Goal: Task Accomplishment & Management: Manage account settings

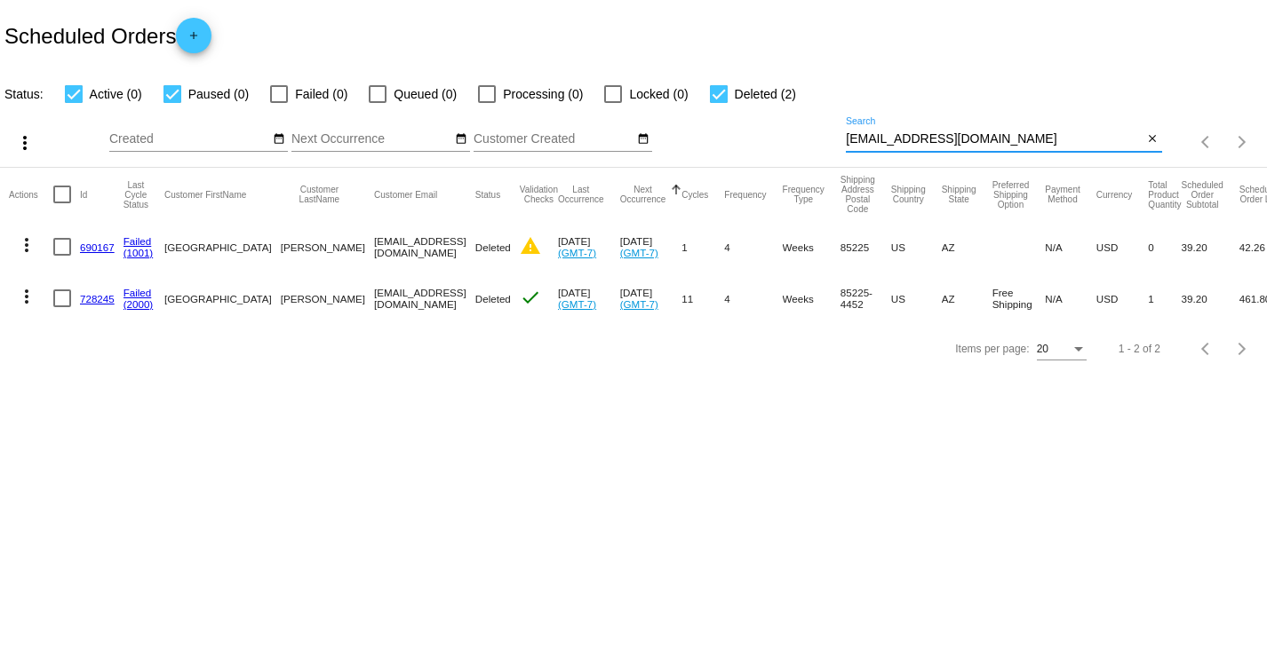
click at [1006, 142] on input "[EMAIL_ADDRESS][DOMAIN_NAME]" at bounding box center [994, 139] width 297 height 14
click at [99, 248] on link "690167" at bounding box center [97, 248] width 35 height 12
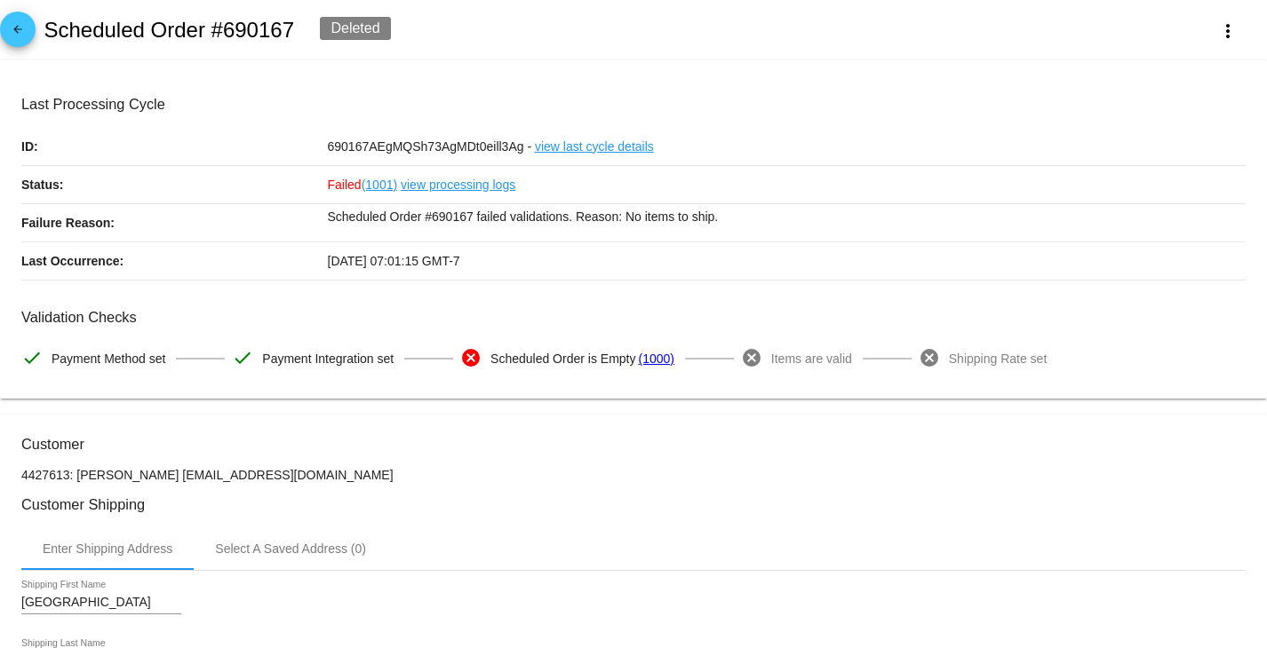
drag, startPoint x: 321, startPoint y: 210, endPoint x: 739, endPoint y: 214, distance: 418.4
click at [739, 214] on div "Failure Reason: Scheduled Order #690167 failed validations. Reason: No items to…" at bounding box center [633, 223] width 1224 height 38
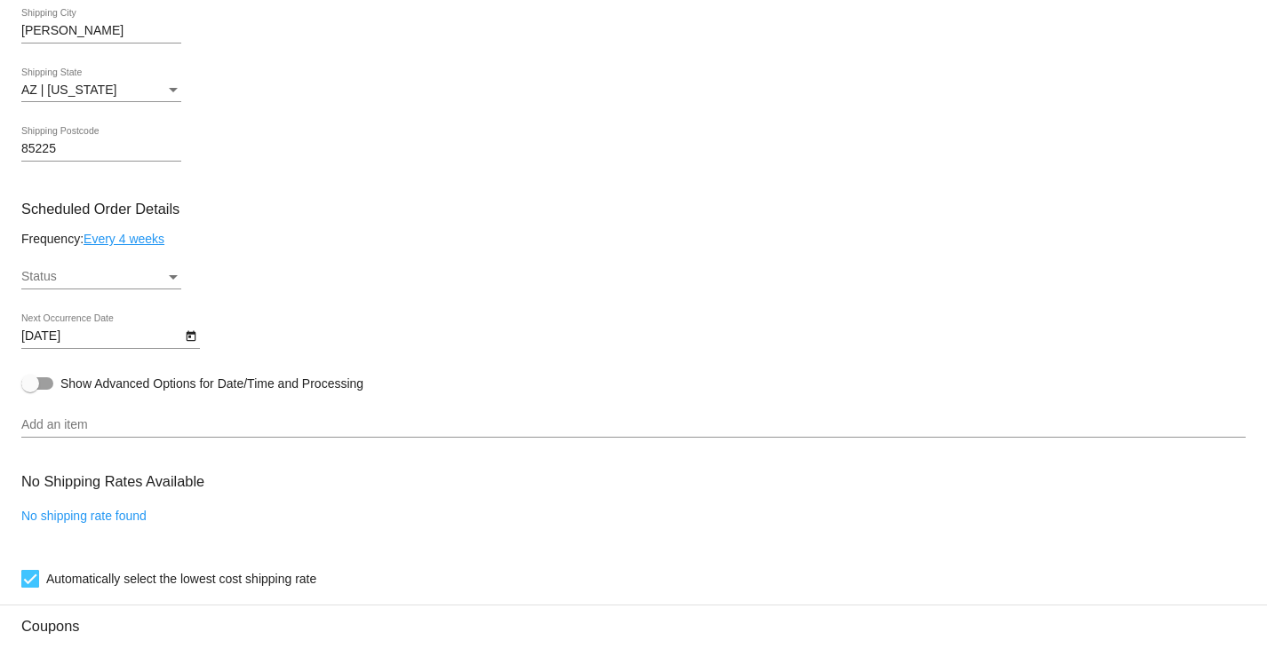
scroll to position [888, 0]
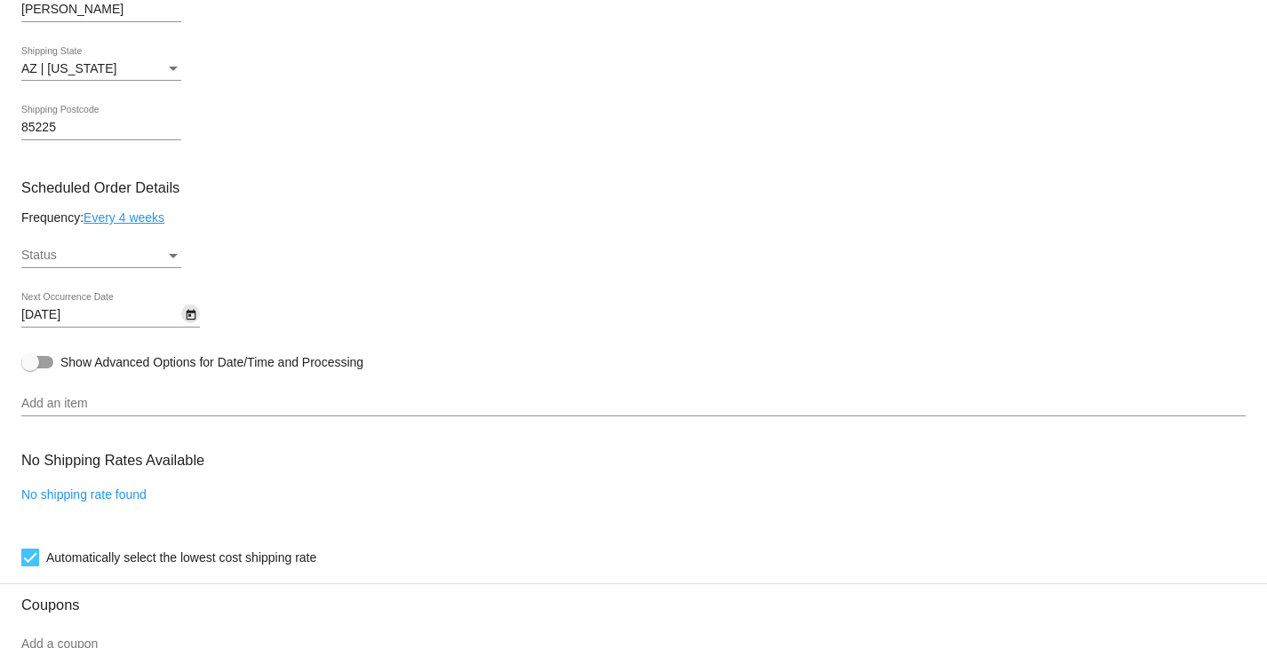
click at [192, 321] on icon "Open calendar" at bounding box center [191, 315] width 10 height 11
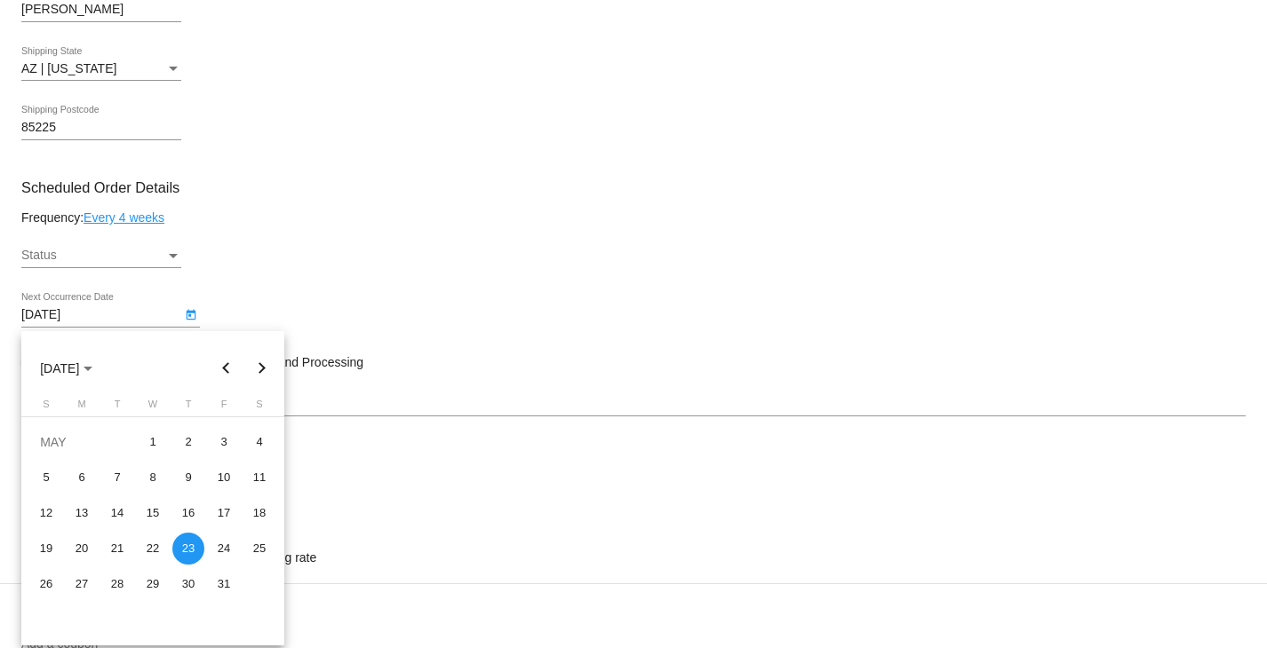
click at [583, 519] on div at bounding box center [633, 324] width 1267 height 648
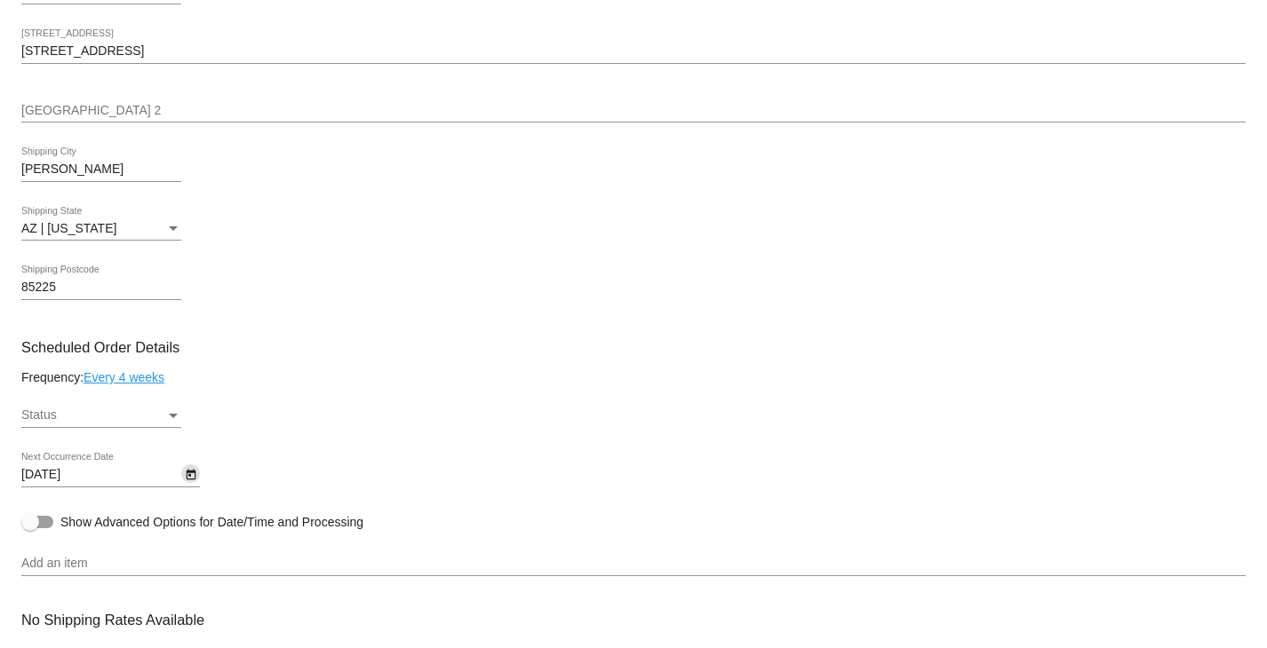
scroll to position [711, 0]
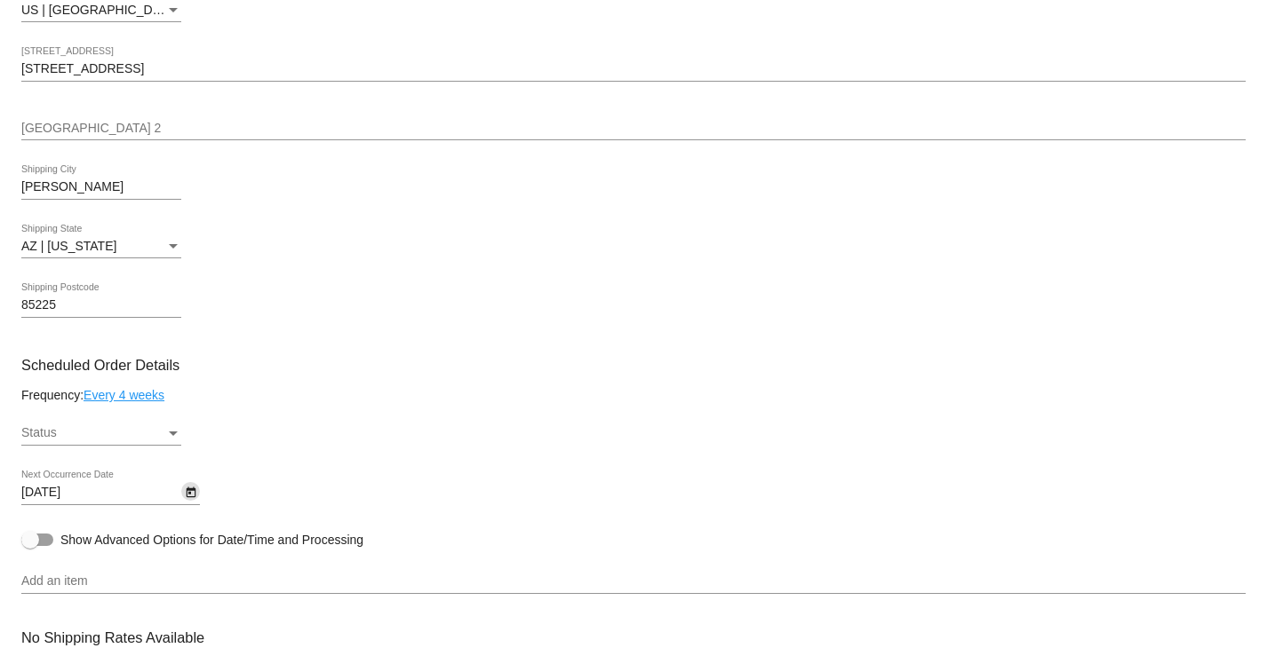
click at [123, 401] on link "Every 4 weeks" at bounding box center [123, 395] width 81 height 14
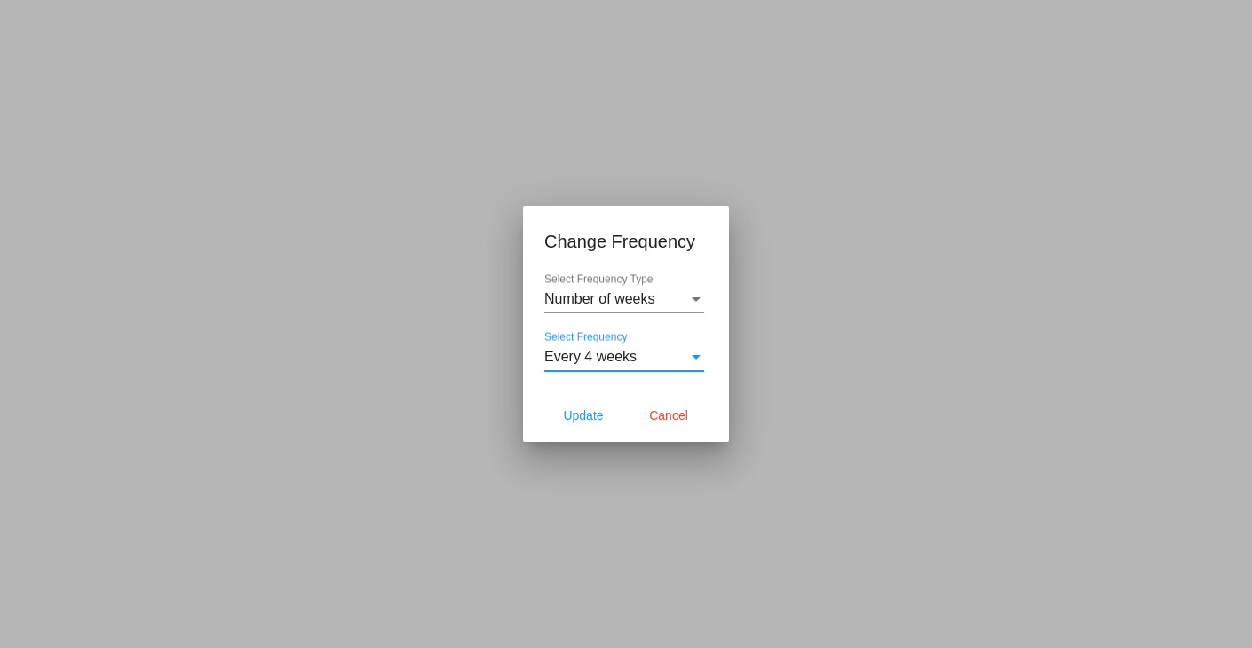
click at [652, 353] on div "Every 4 weeks" at bounding box center [616, 357] width 144 height 16
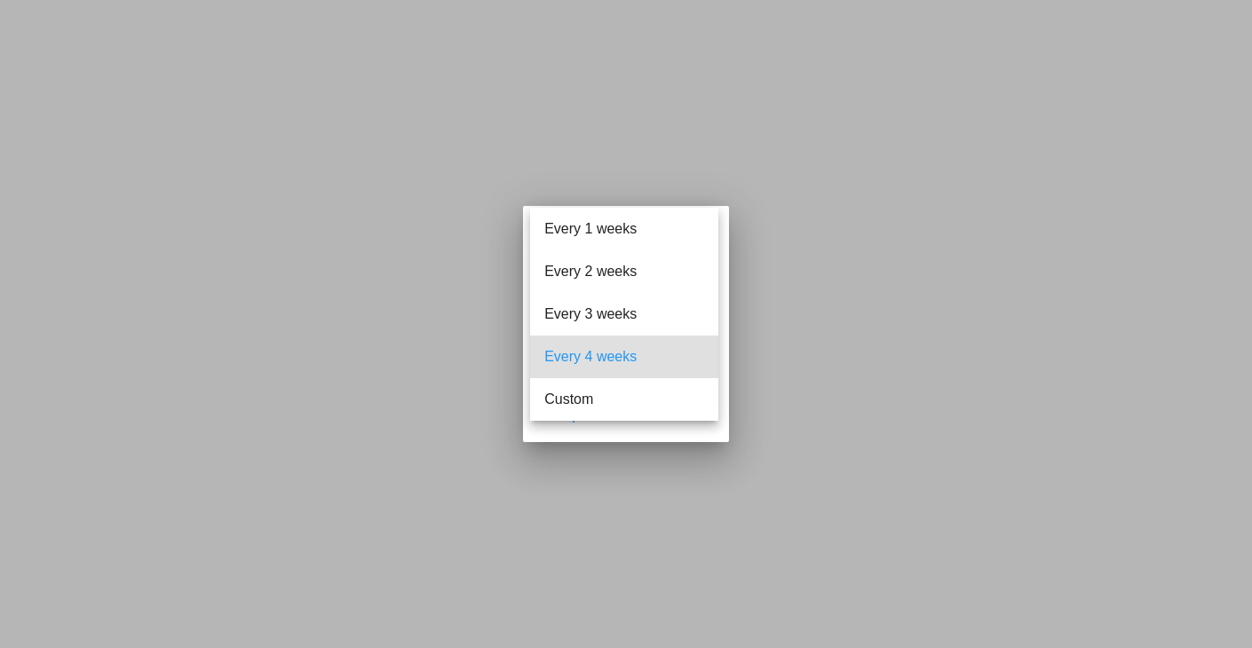
click at [996, 323] on div at bounding box center [626, 324] width 1252 height 648
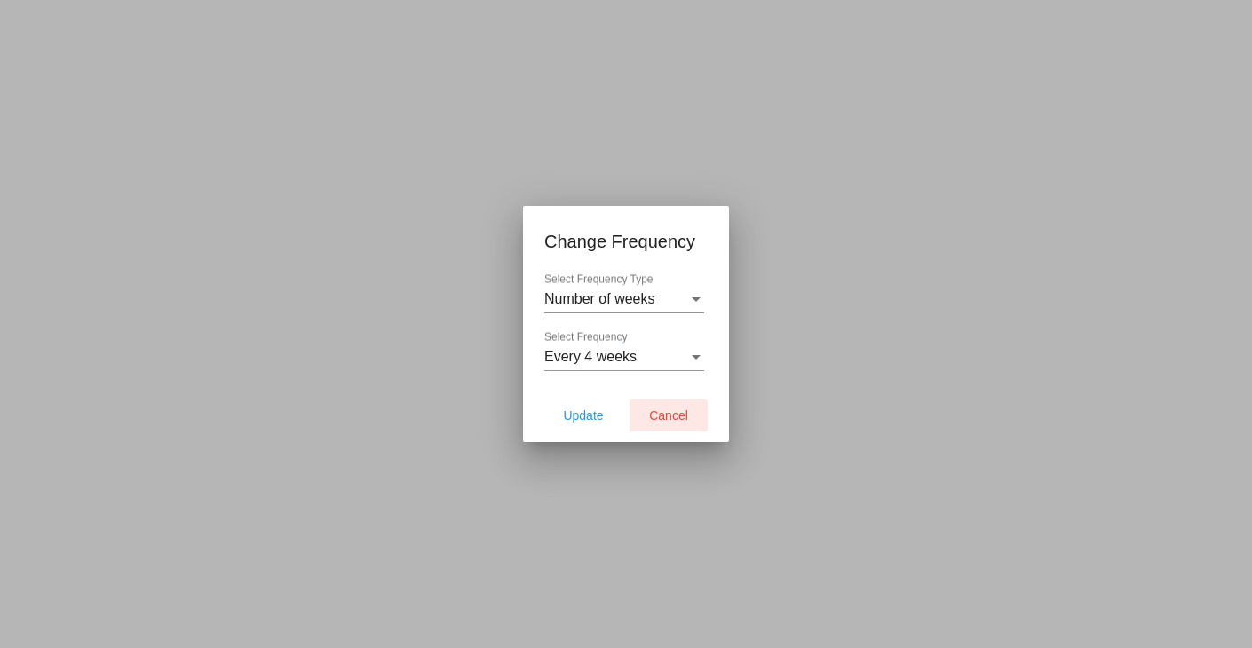
click at [675, 416] on span "Cancel" at bounding box center [668, 416] width 39 height 14
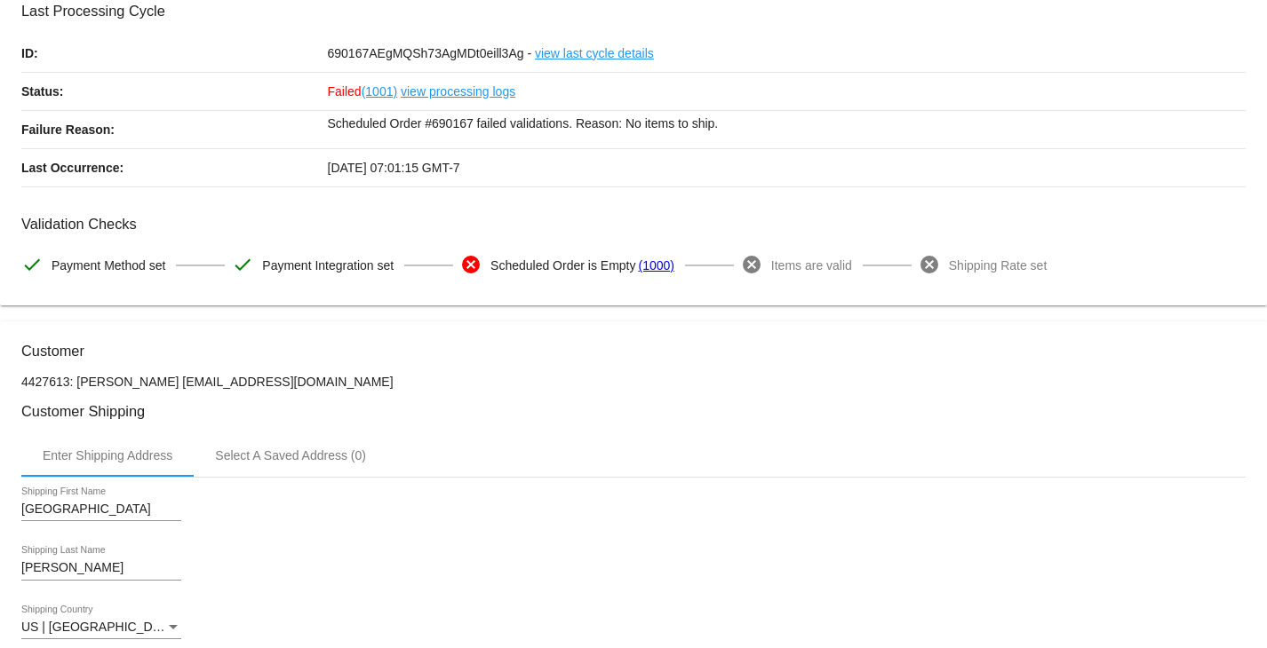
scroll to position [0, 0]
